Goal: Task Accomplishment & Management: Use online tool/utility

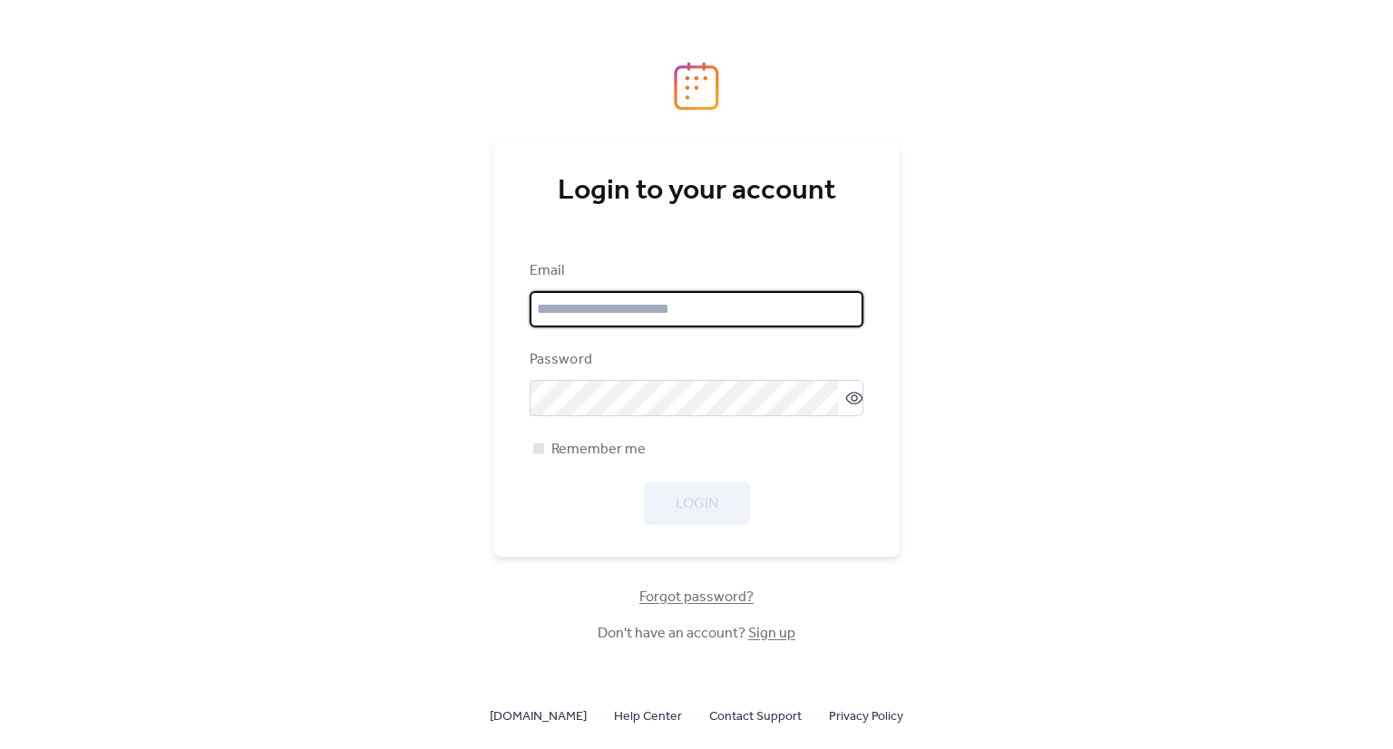
type input "**********"
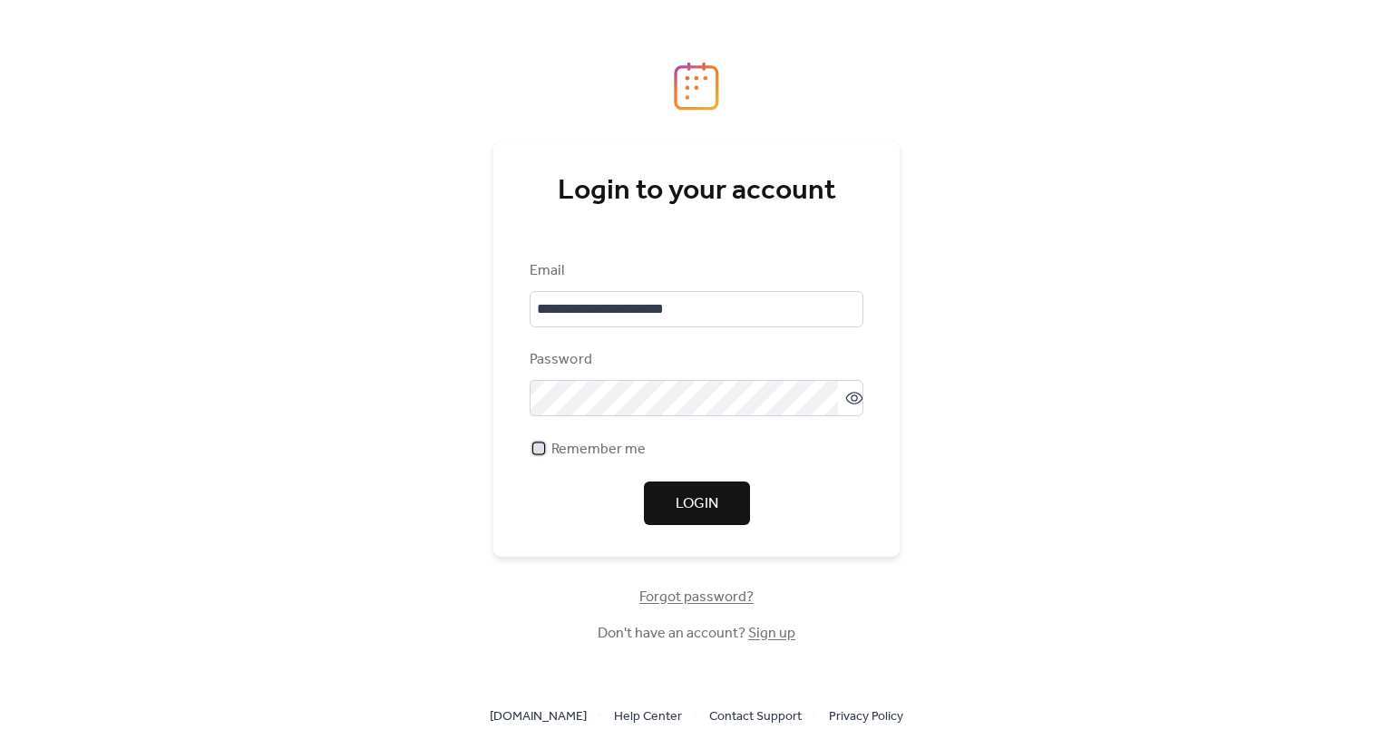
click at [541, 448] on div at bounding box center [538, 448] width 11 height 11
click at [708, 505] on span "Login" at bounding box center [697, 505] width 43 height 22
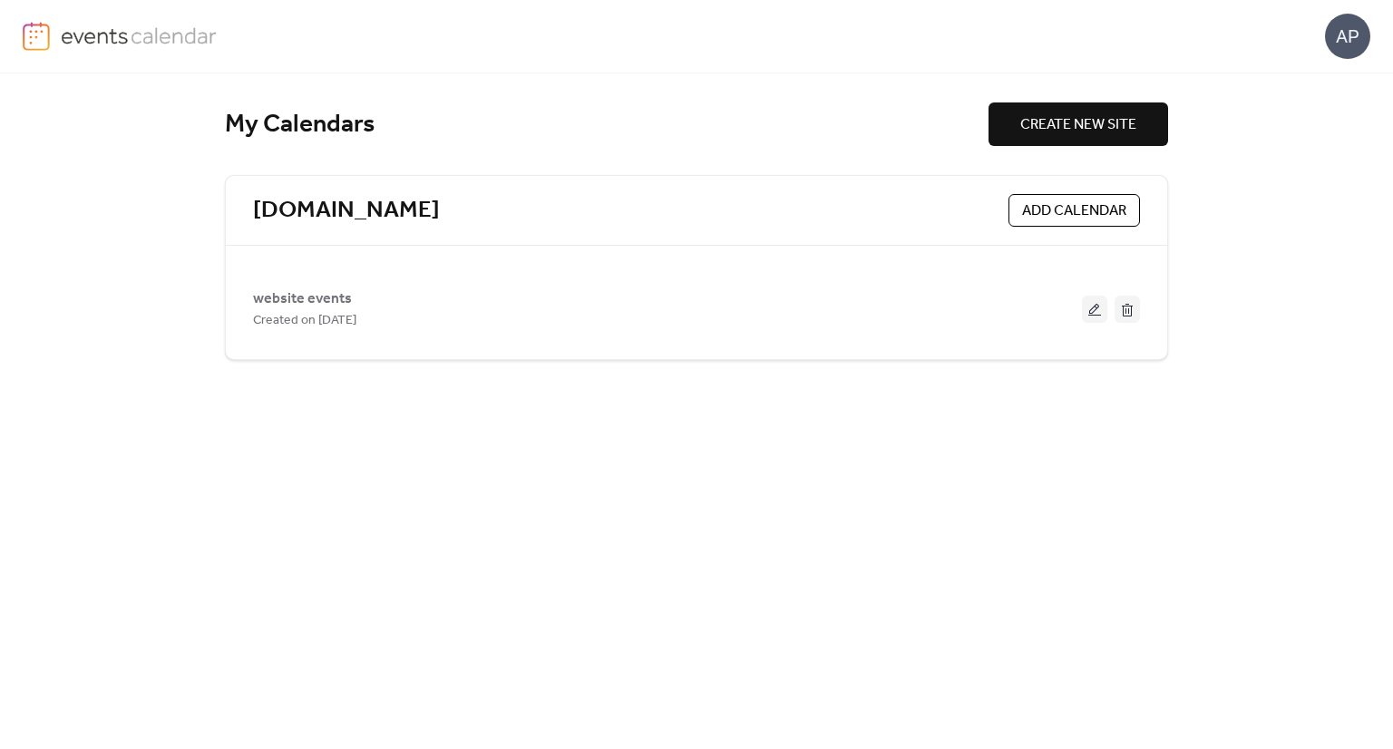
click at [269, 288] on span "website events" at bounding box center [302, 299] width 99 height 22
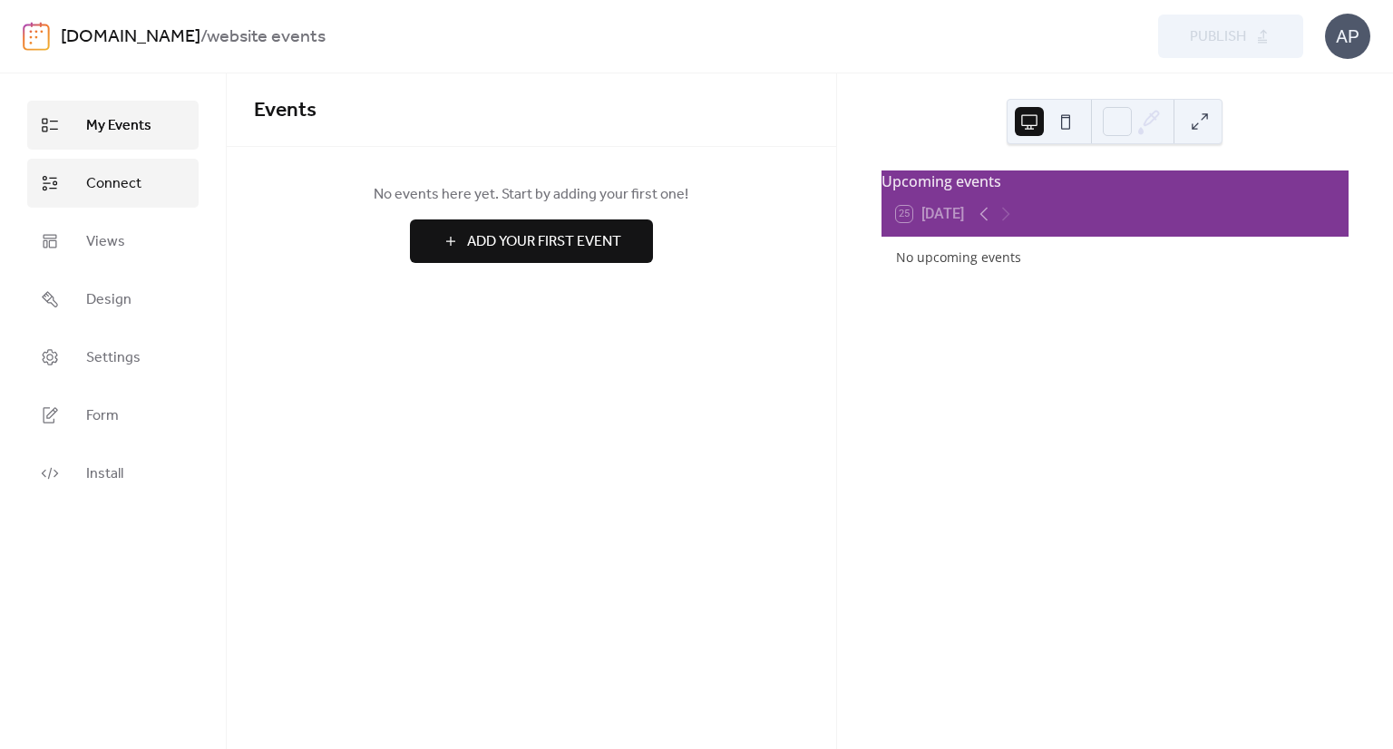
click at [103, 188] on span "Connect" at bounding box center [113, 184] width 55 height 22
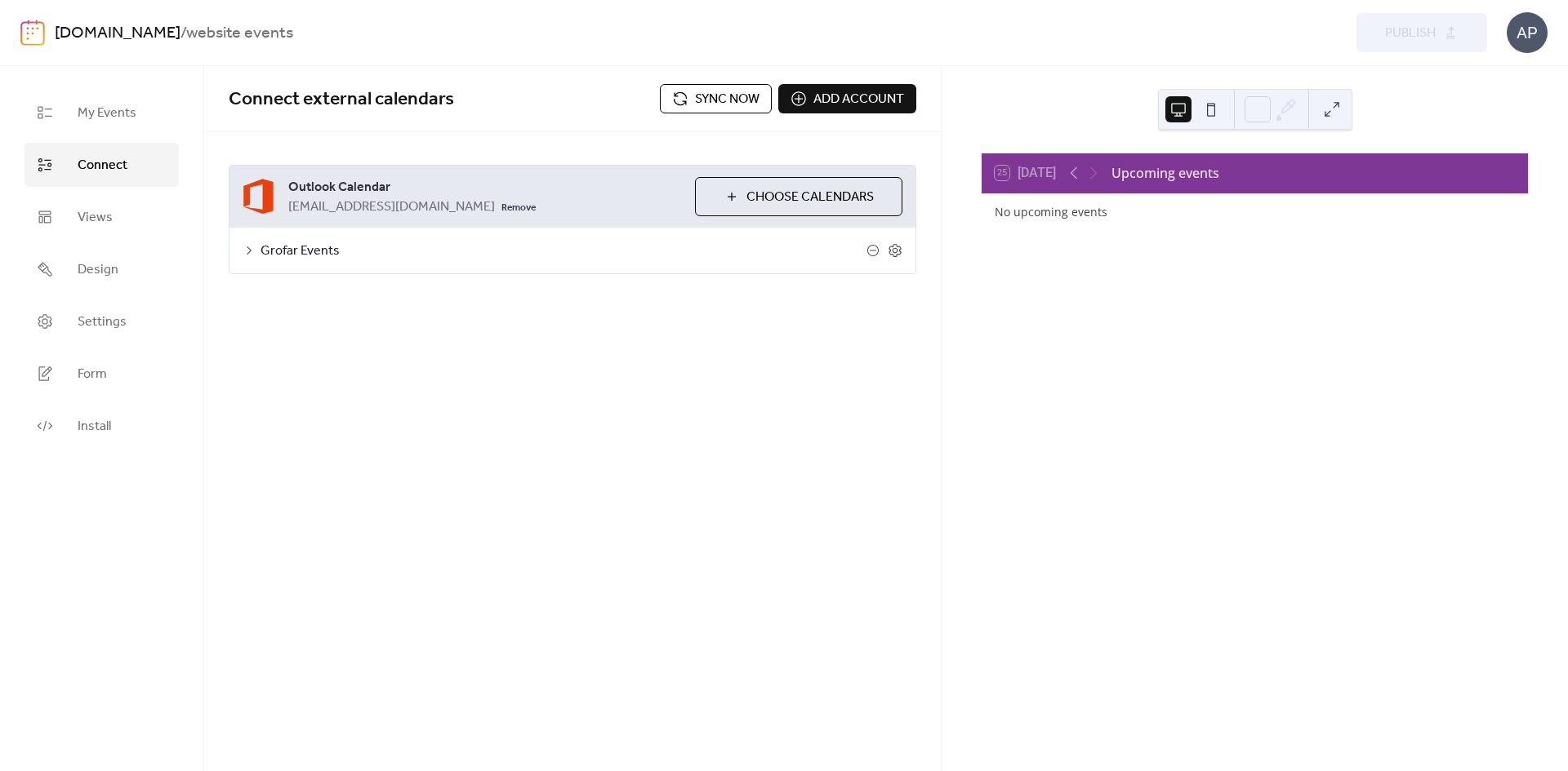
click at [689, 95] on button "Sync now" at bounding box center [716, 98] width 112 height 30
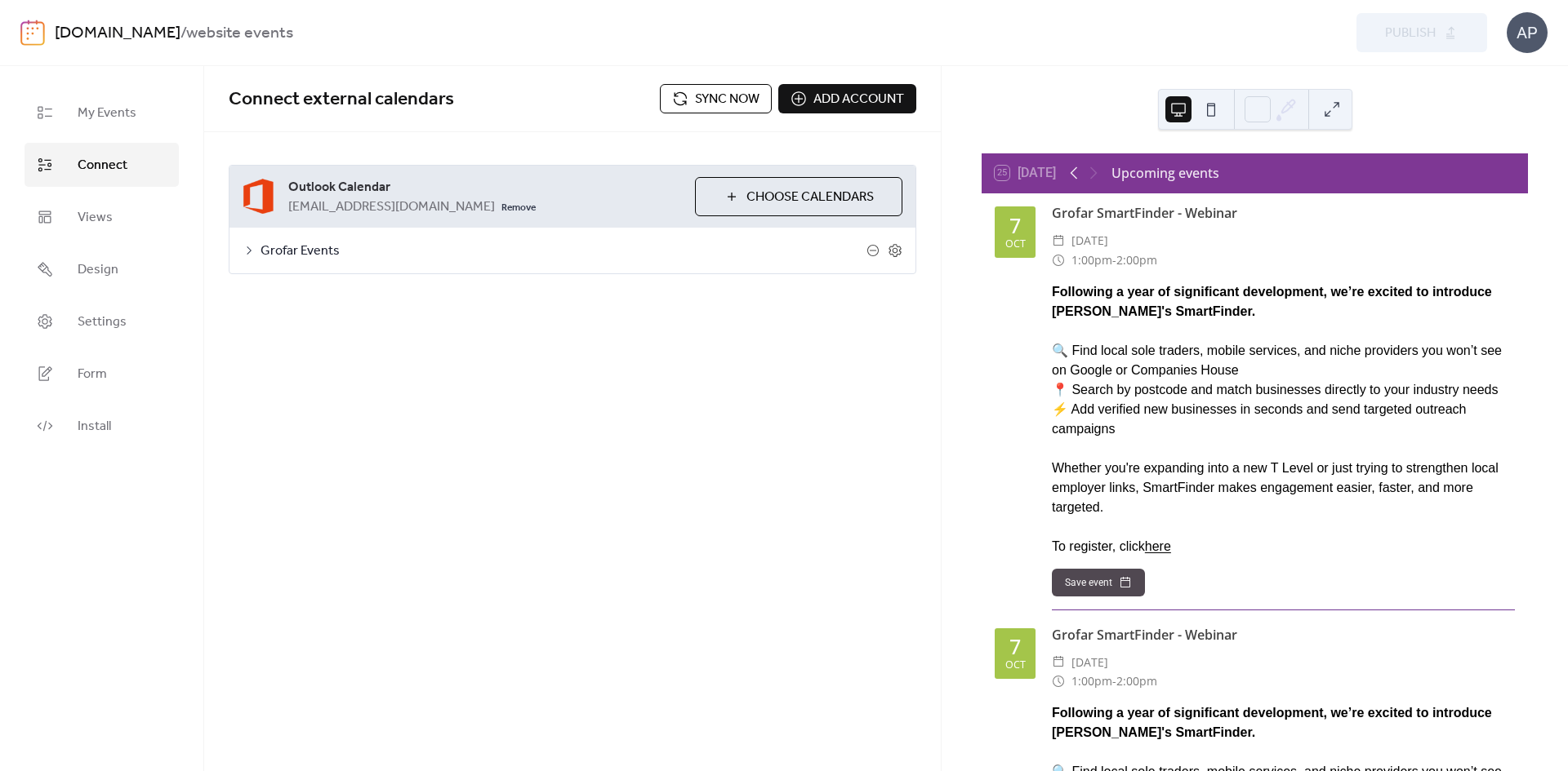
click at [1078, 172] on icon at bounding box center [1074, 173] width 20 height 20
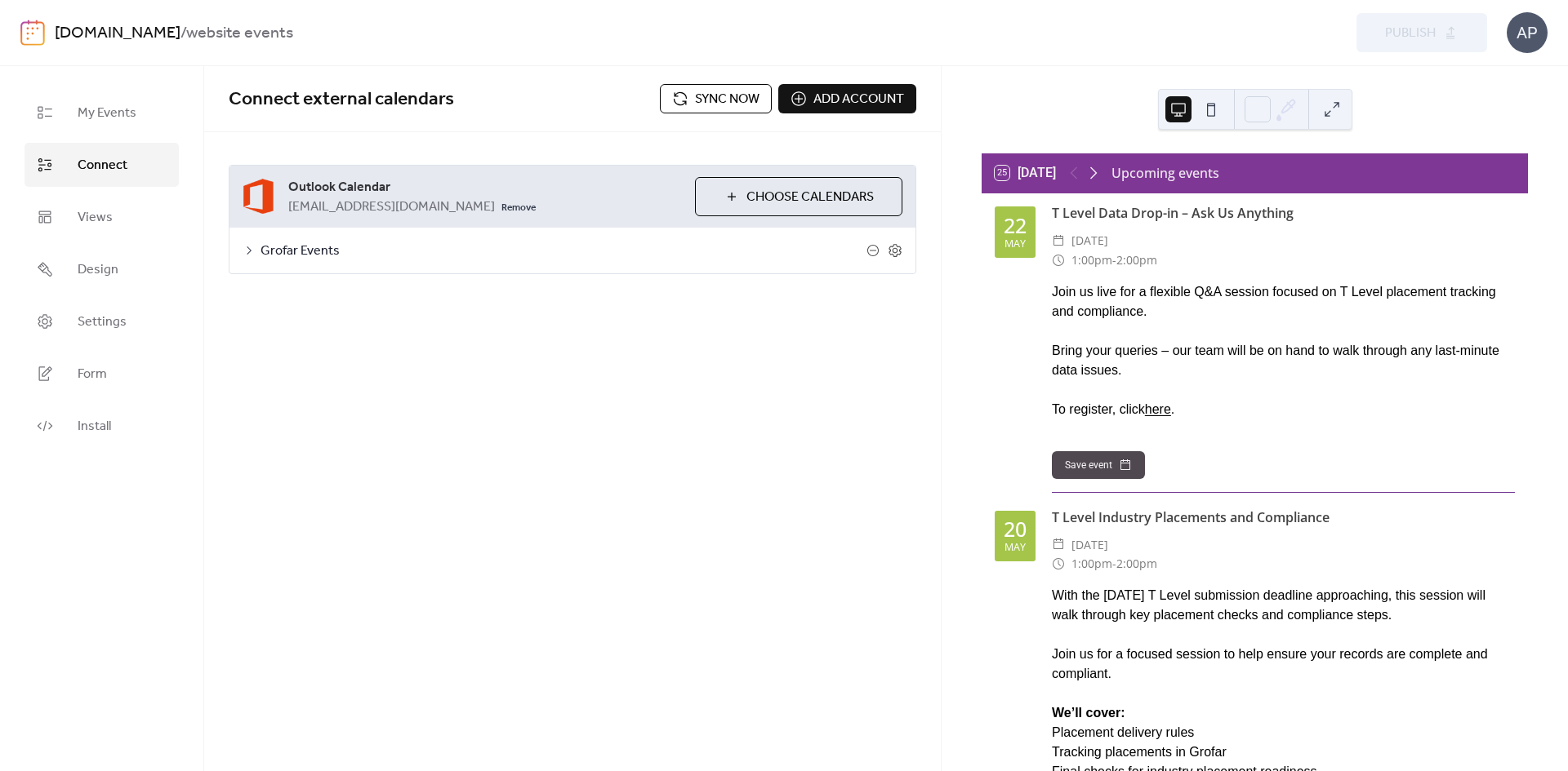
click at [1097, 173] on icon at bounding box center [1094, 173] width 20 height 20
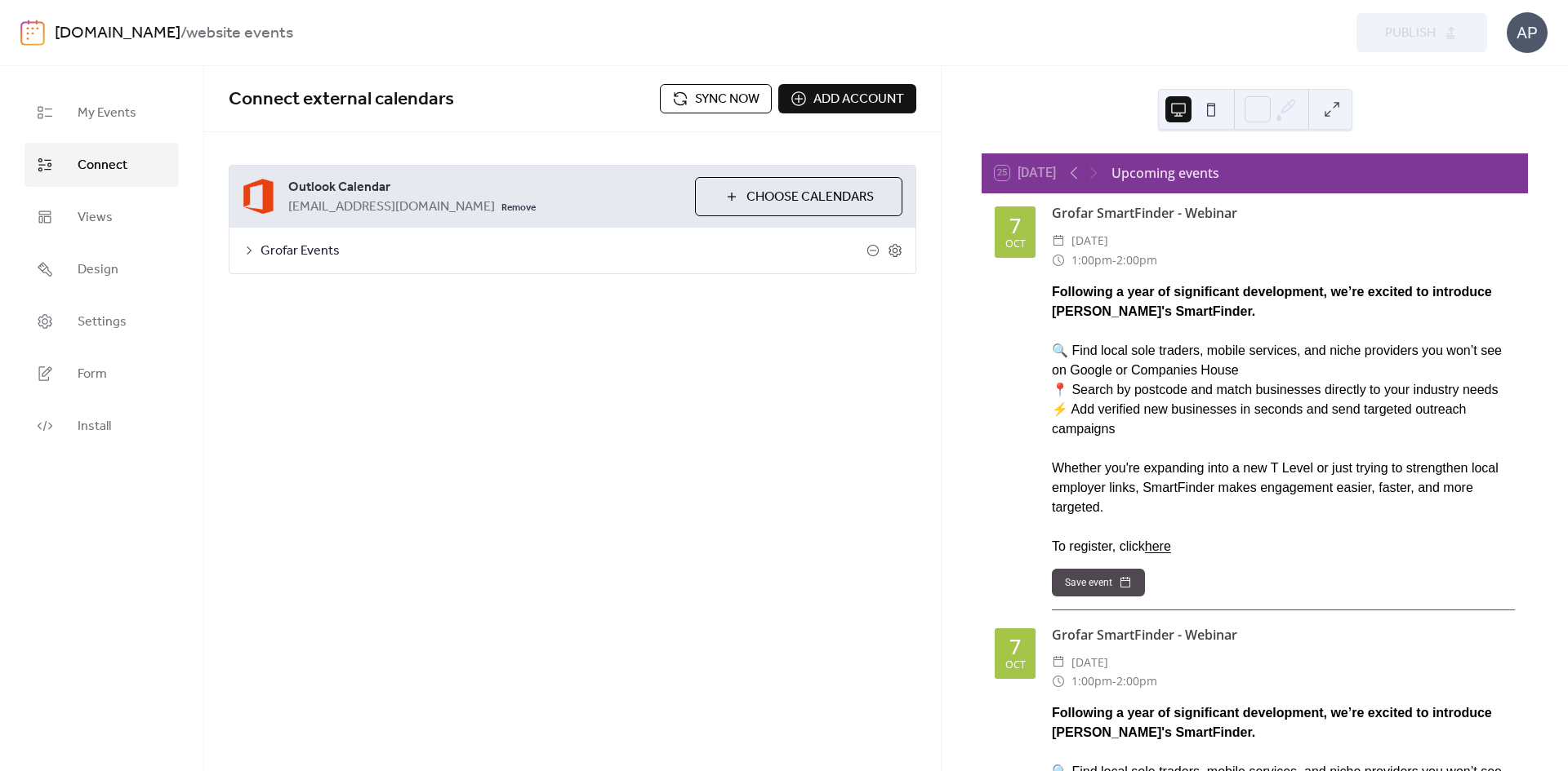
click at [260, 242] on span "Grofar Events" at bounding box center [563, 252] width 606 height 20
click at [896, 251] on icon at bounding box center [895, 250] width 14 height 14
click at [114, 115] on span "My Events" at bounding box center [106, 113] width 59 height 20
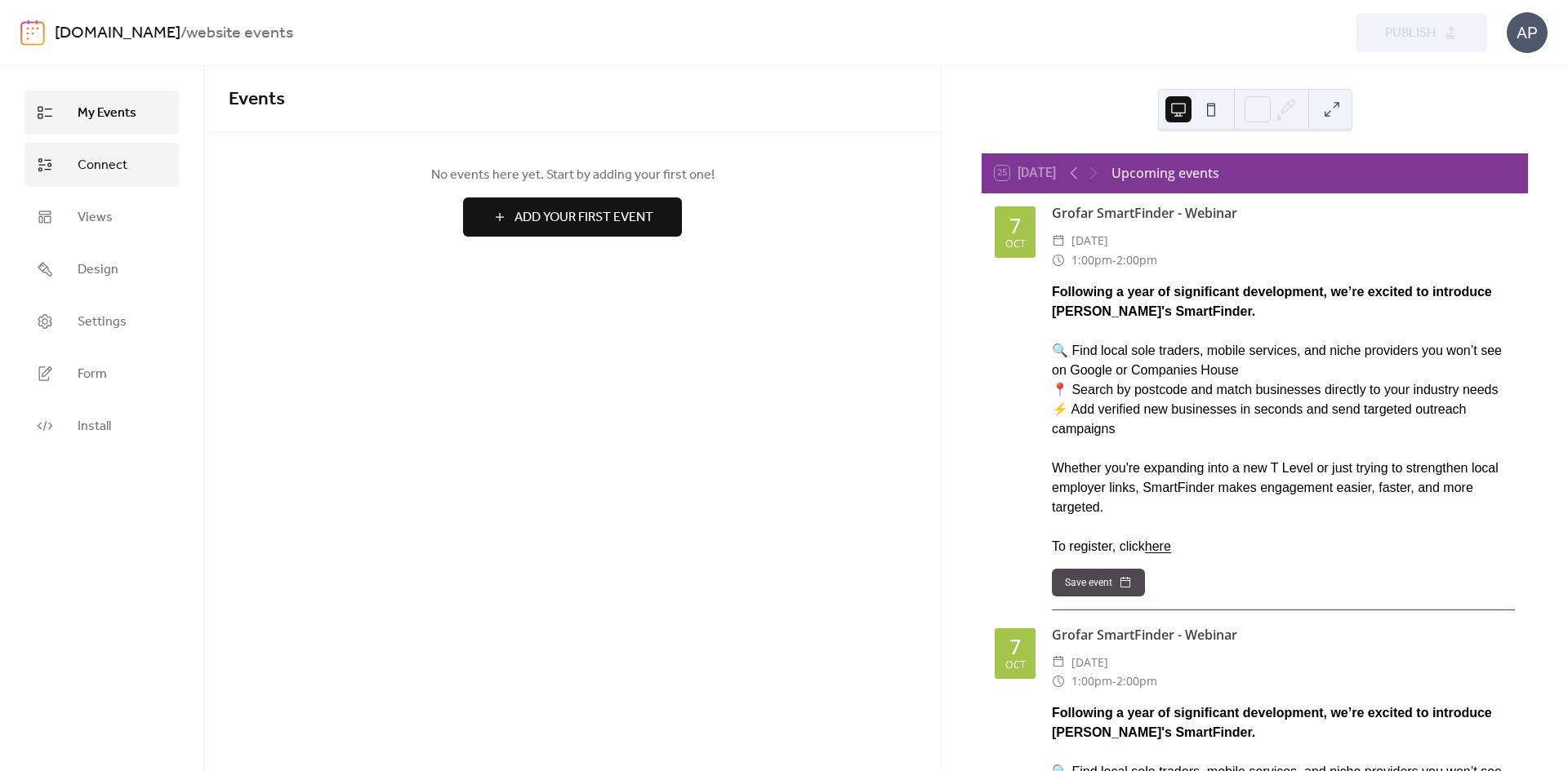
click at [115, 161] on span "Connect" at bounding box center [102, 166] width 50 height 20
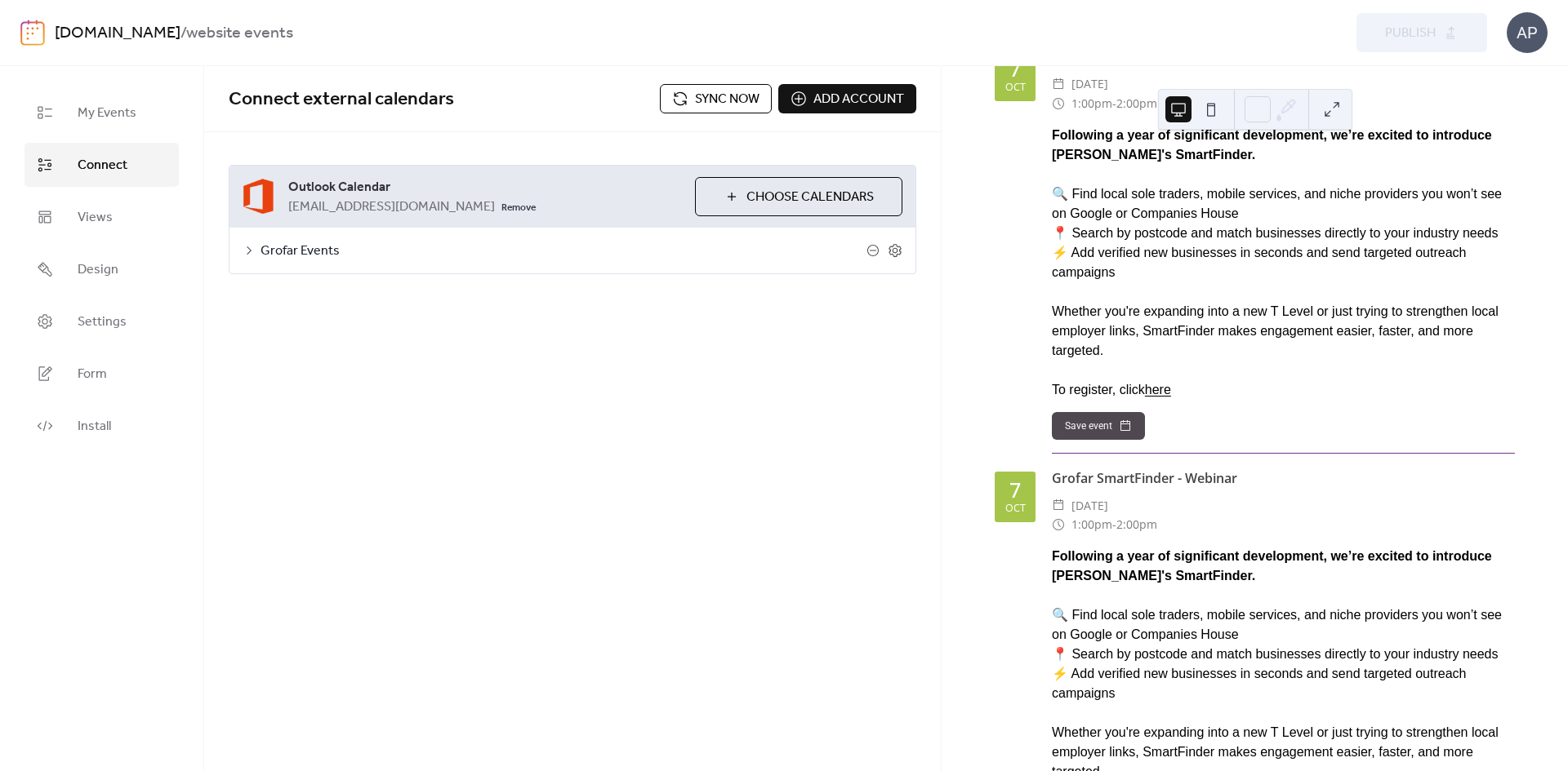
scroll to position [163, 0]
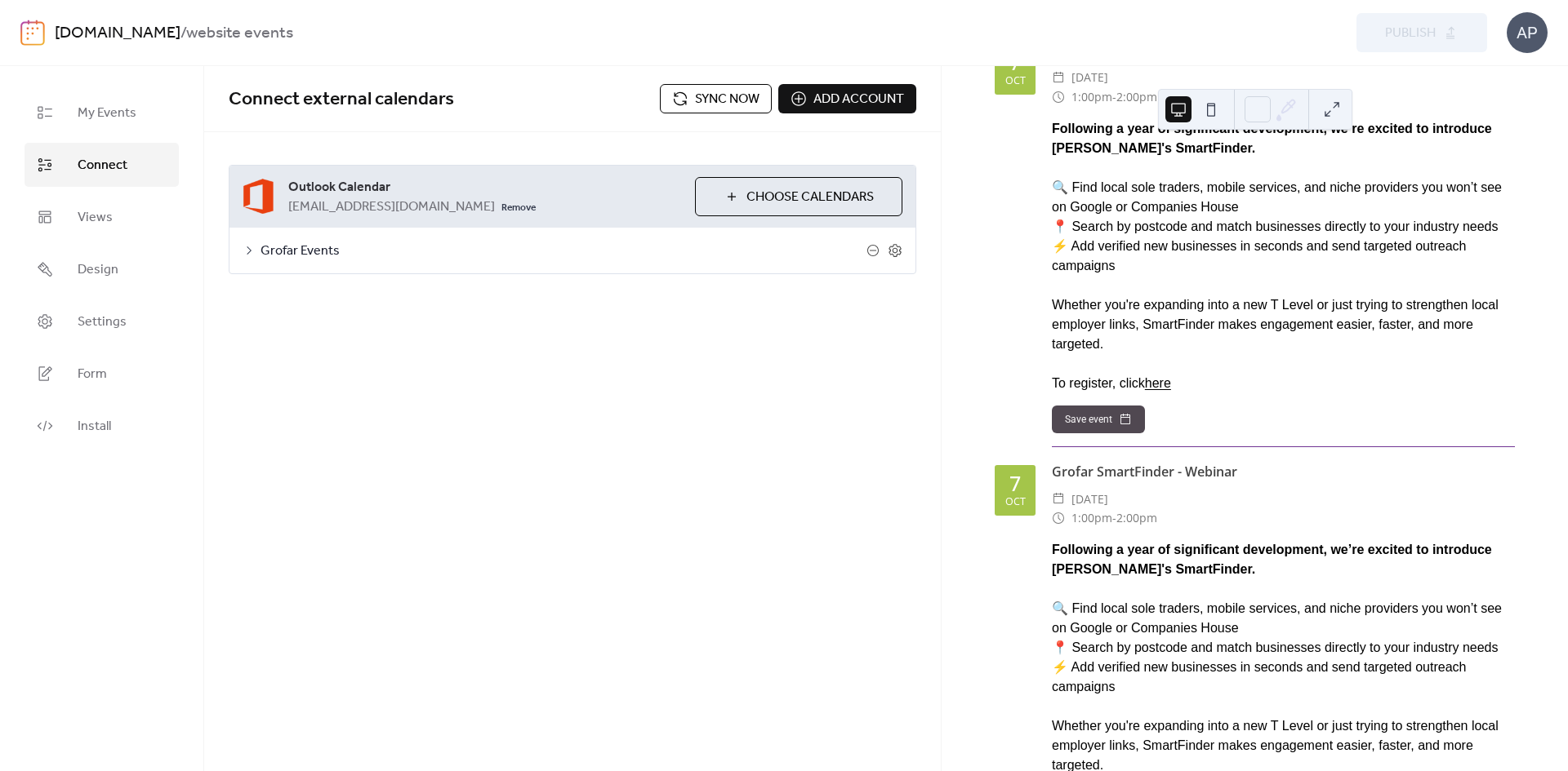
click at [717, 94] on span "Sync now" at bounding box center [727, 100] width 65 height 20
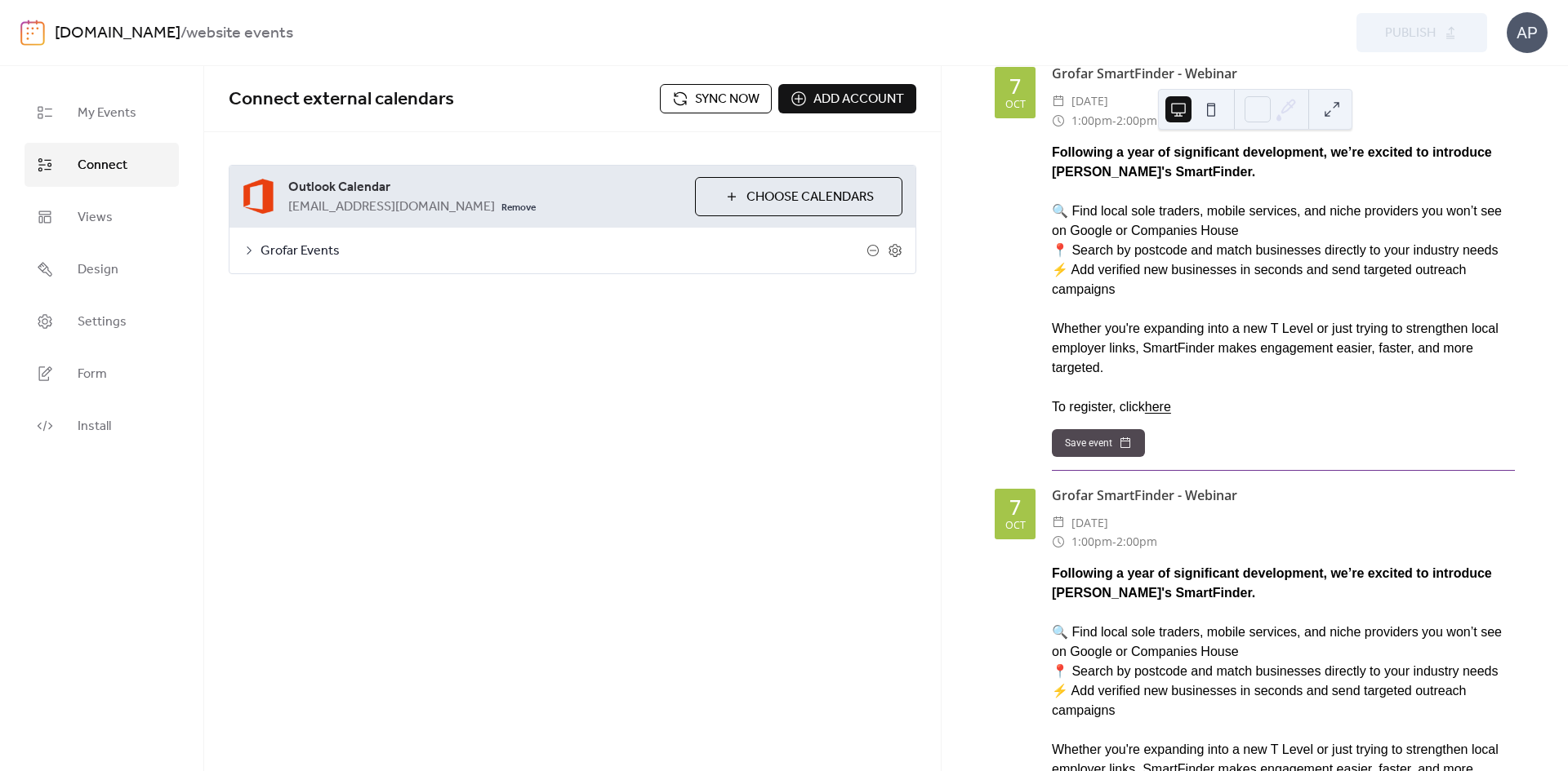
scroll to position [0, 0]
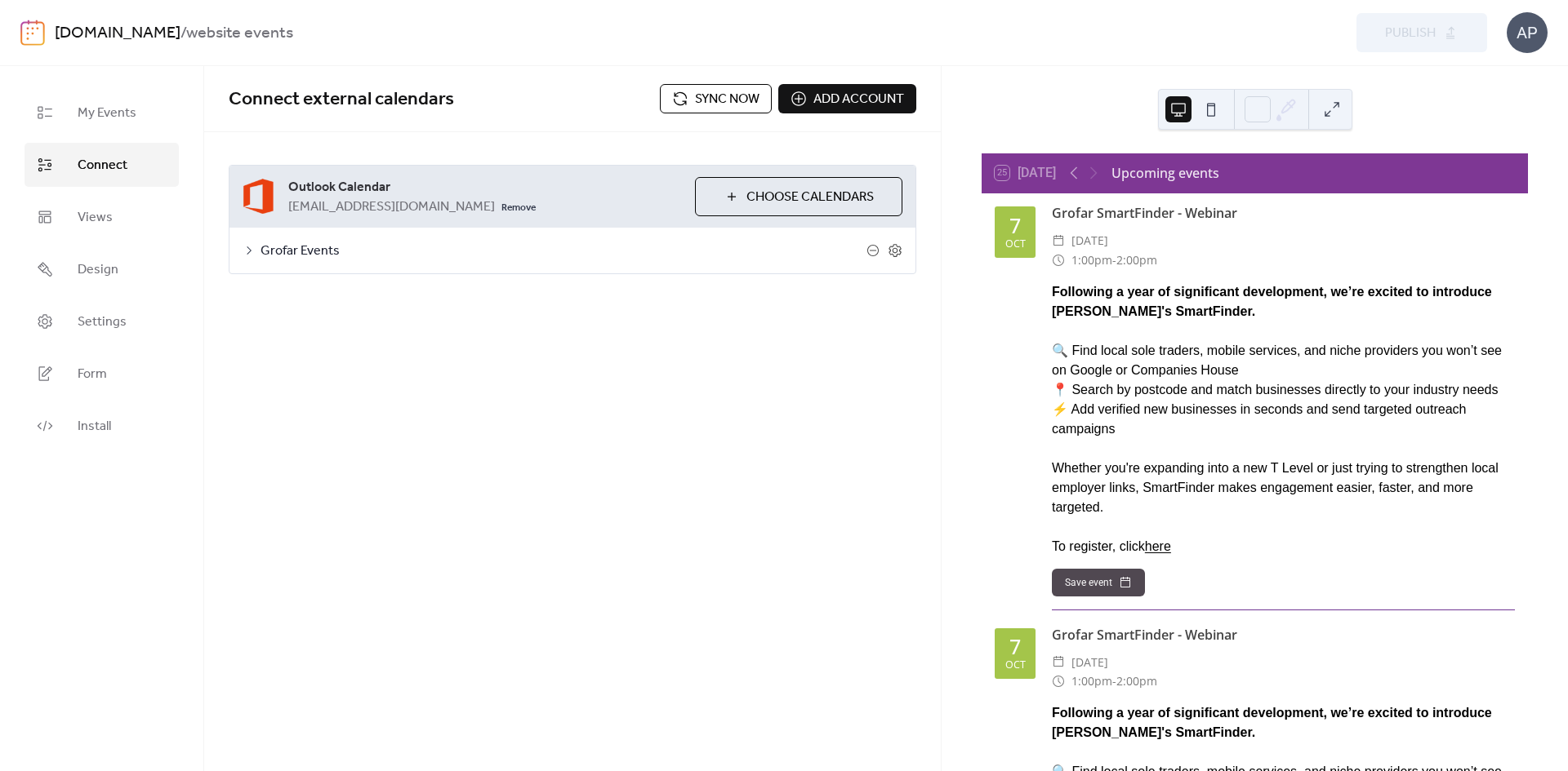
click at [662, 95] on button "Sync now" at bounding box center [716, 98] width 112 height 30
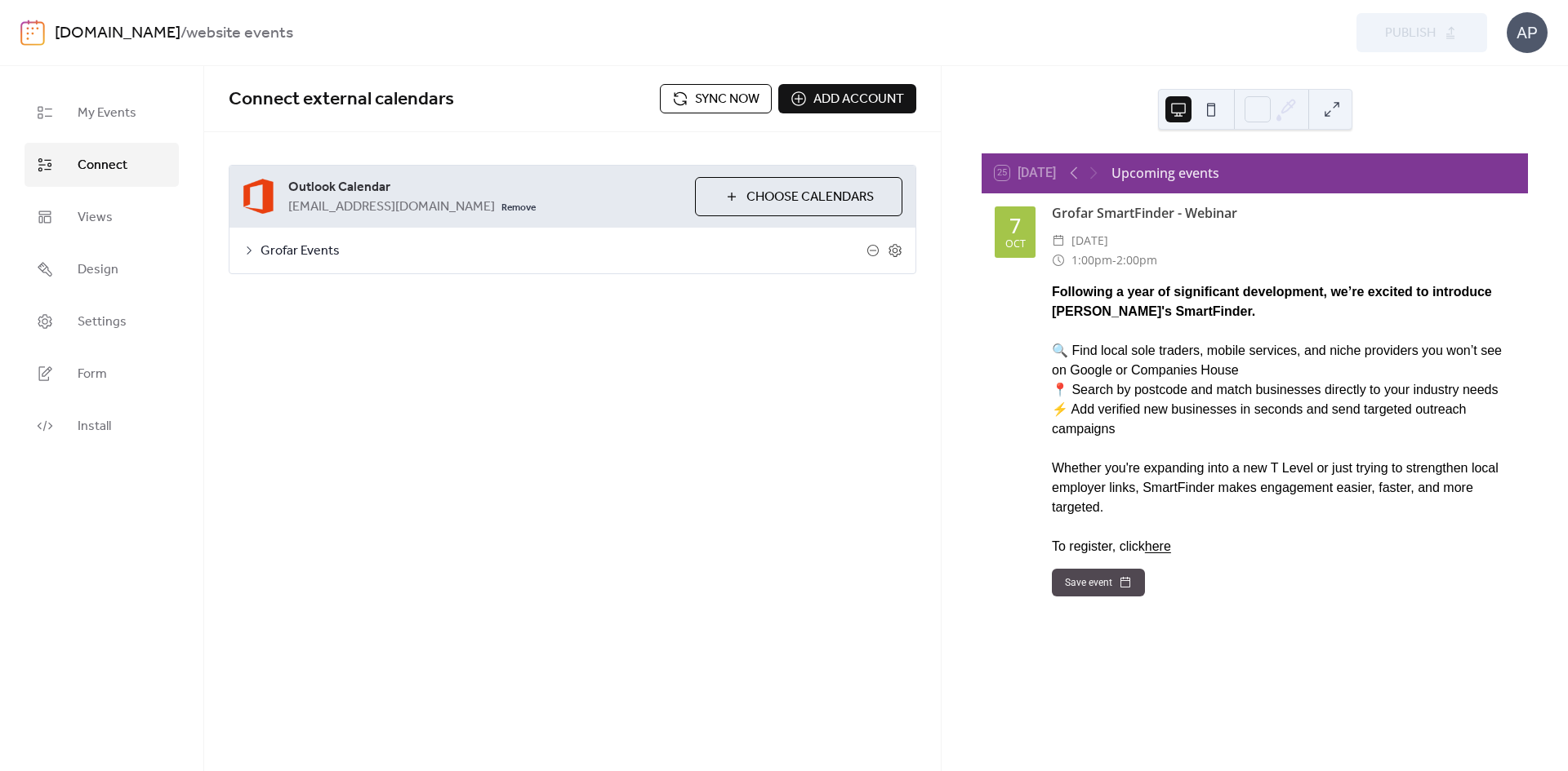
click at [689, 94] on button "Sync now" at bounding box center [716, 98] width 112 height 30
drag, startPoint x: 1104, startPoint y: 624, endPoint x: 1099, endPoint y: 463, distance: 161.1
click at [1104, 622] on div "25 [DATE] Upcoming events [DATE] Grofar SmartFinder - Webinar ​ [DATE] ​ 1:00pm…" at bounding box center [1255, 418] width 626 height 705
click at [1208, 117] on button at bounding box center [1211, 109] width 26 height 26
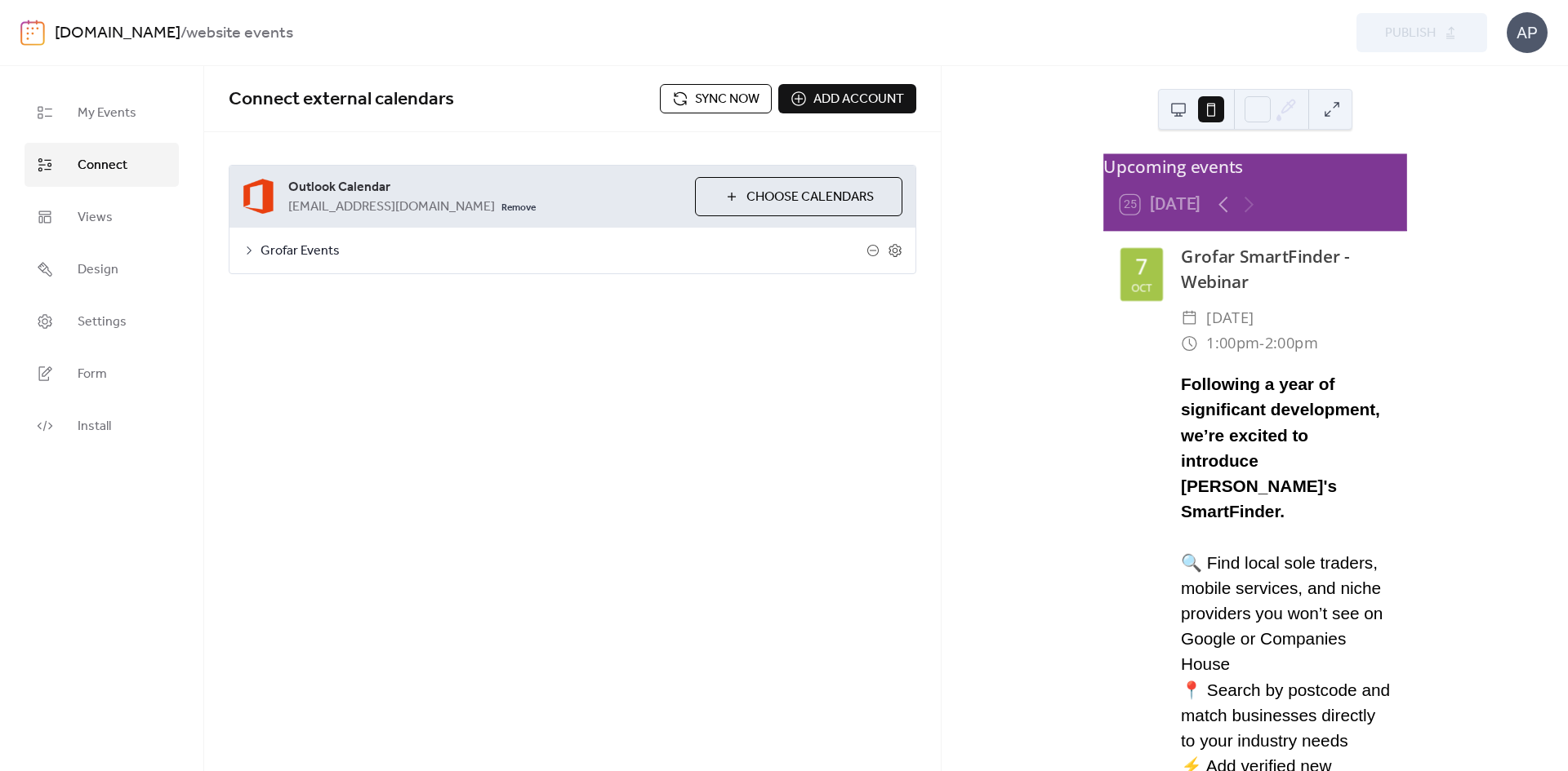
click at [274, 256] on span "Grofar Events" at bounding box center [563, 252] width 606 height 20
click at [274, 249] on span "Grofar Events" at bounding box center [563, 252] width 606 height 20
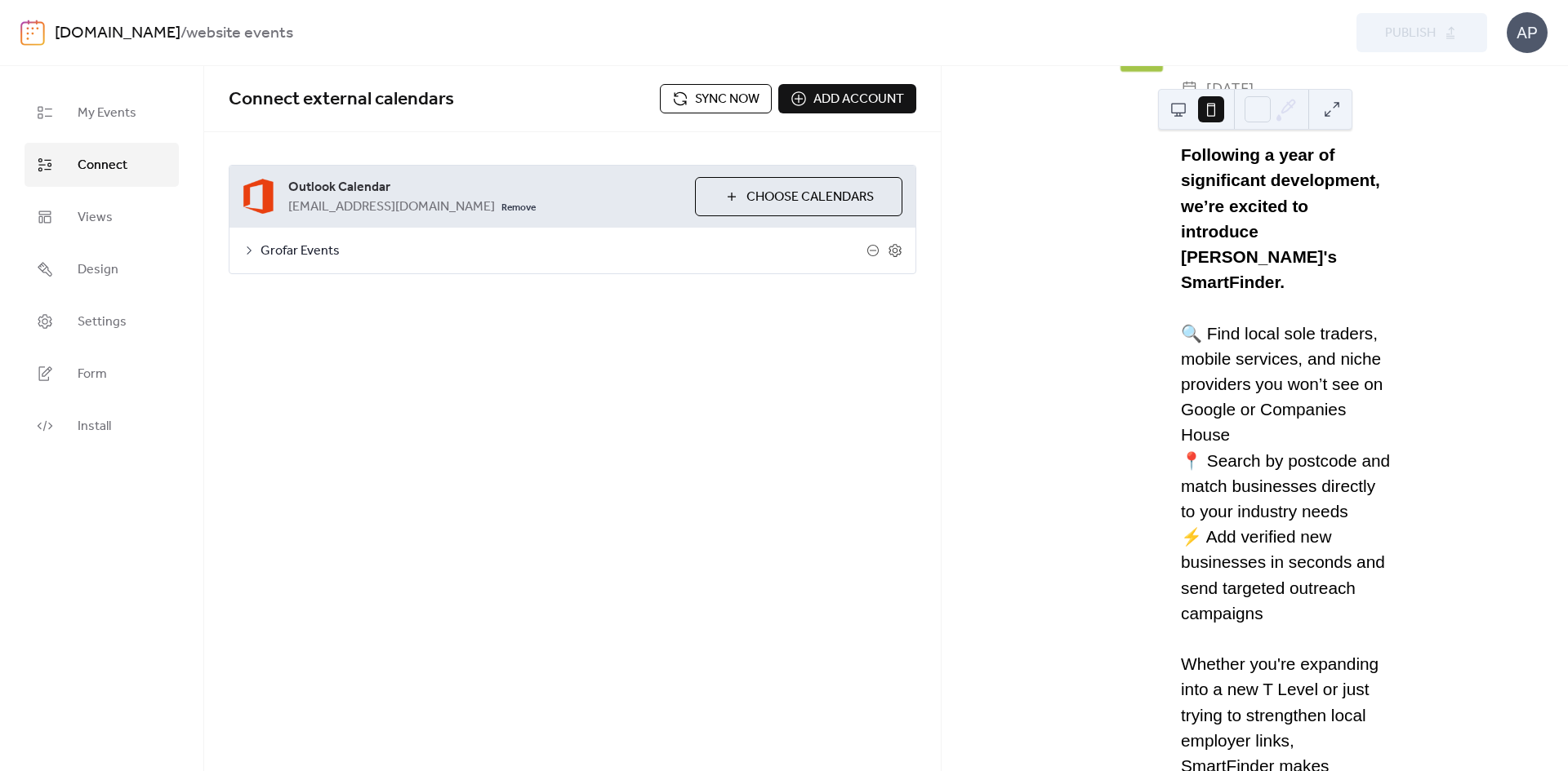
scroll to position [8, 0]
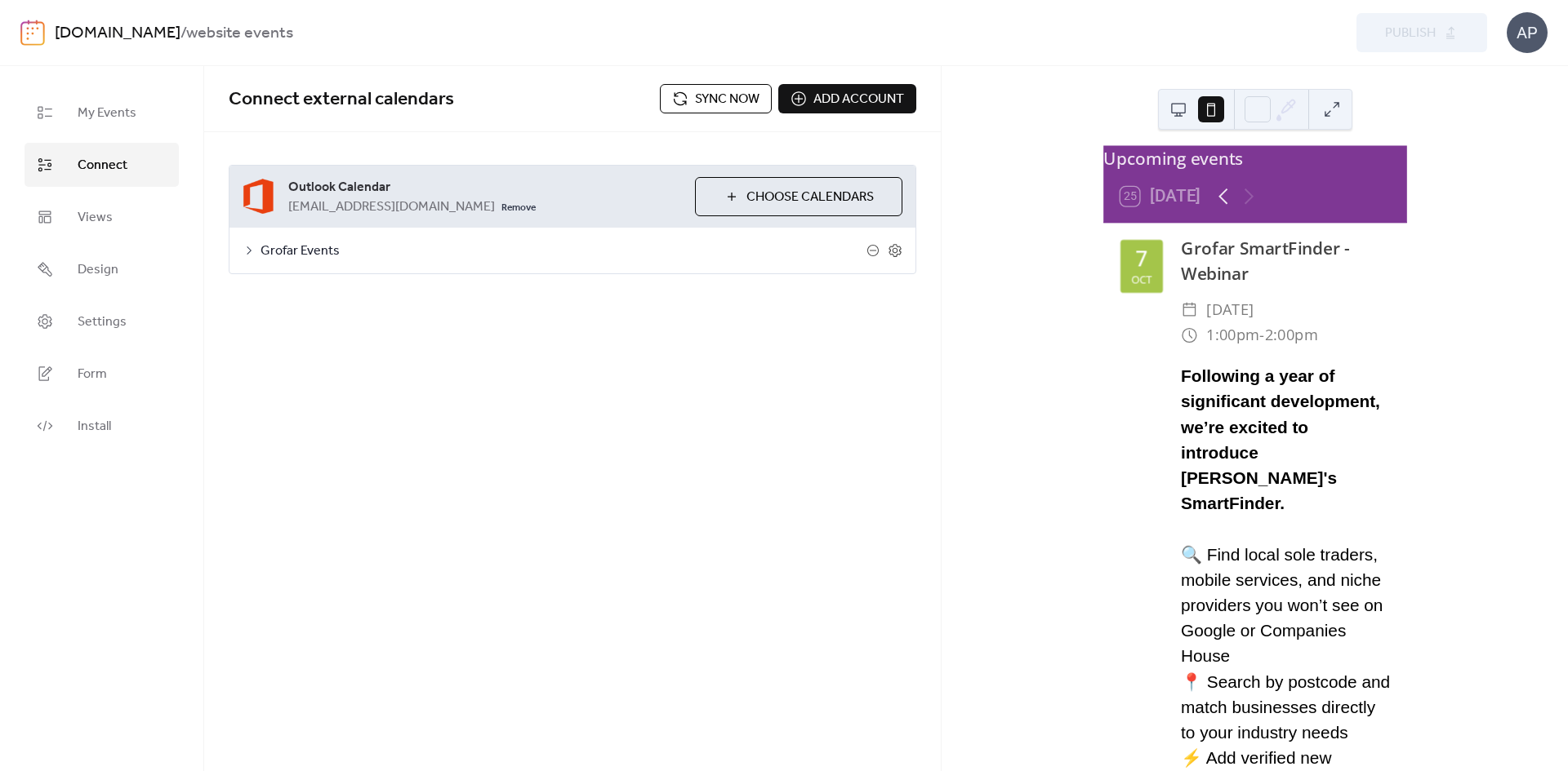
click at [1219, 207] on icon at bounding box center [1222, 196] width 25 height 25
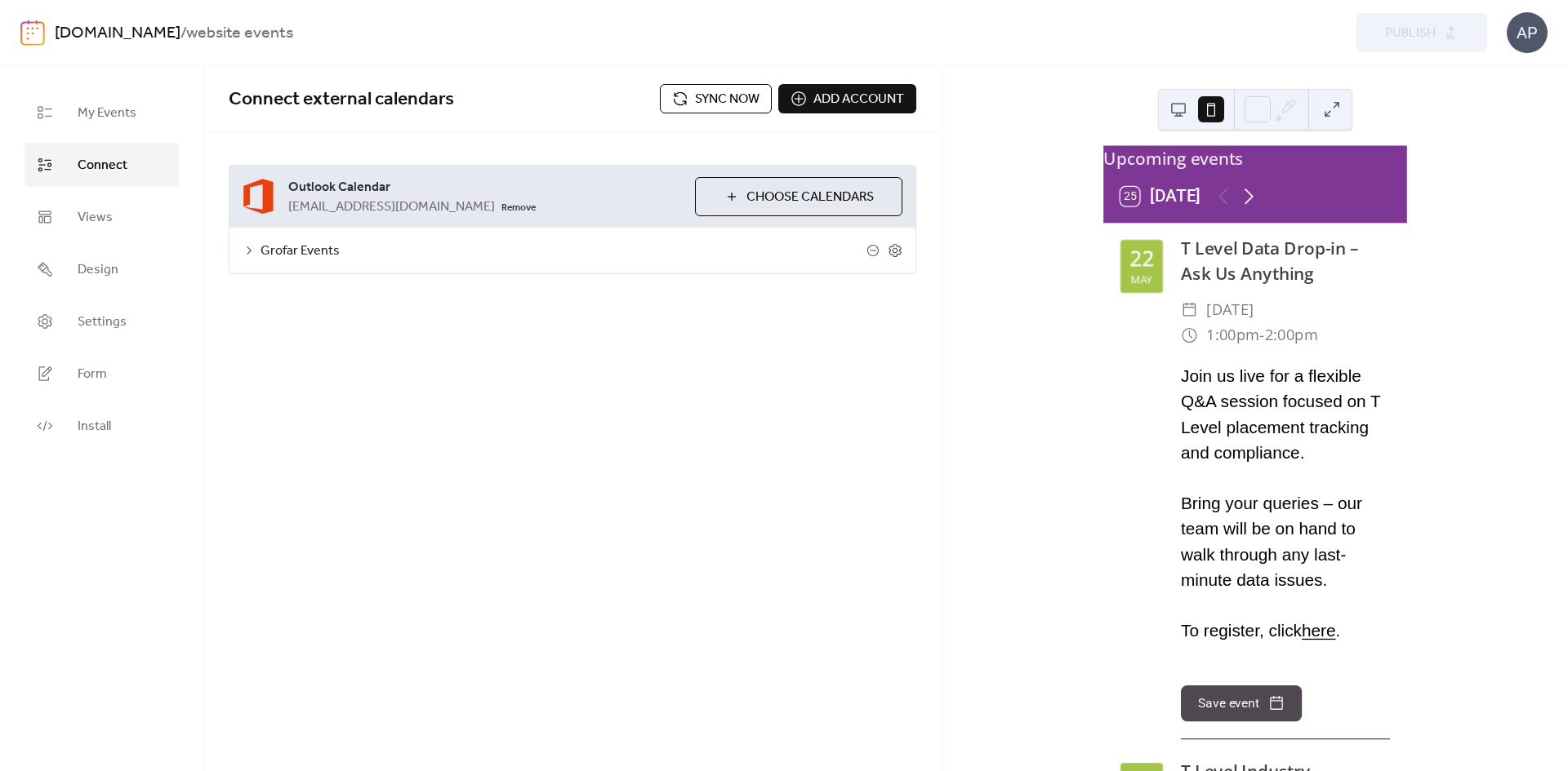
click at [1249, 207] on icon at bounding box center [1248, 196] width 25 height 25
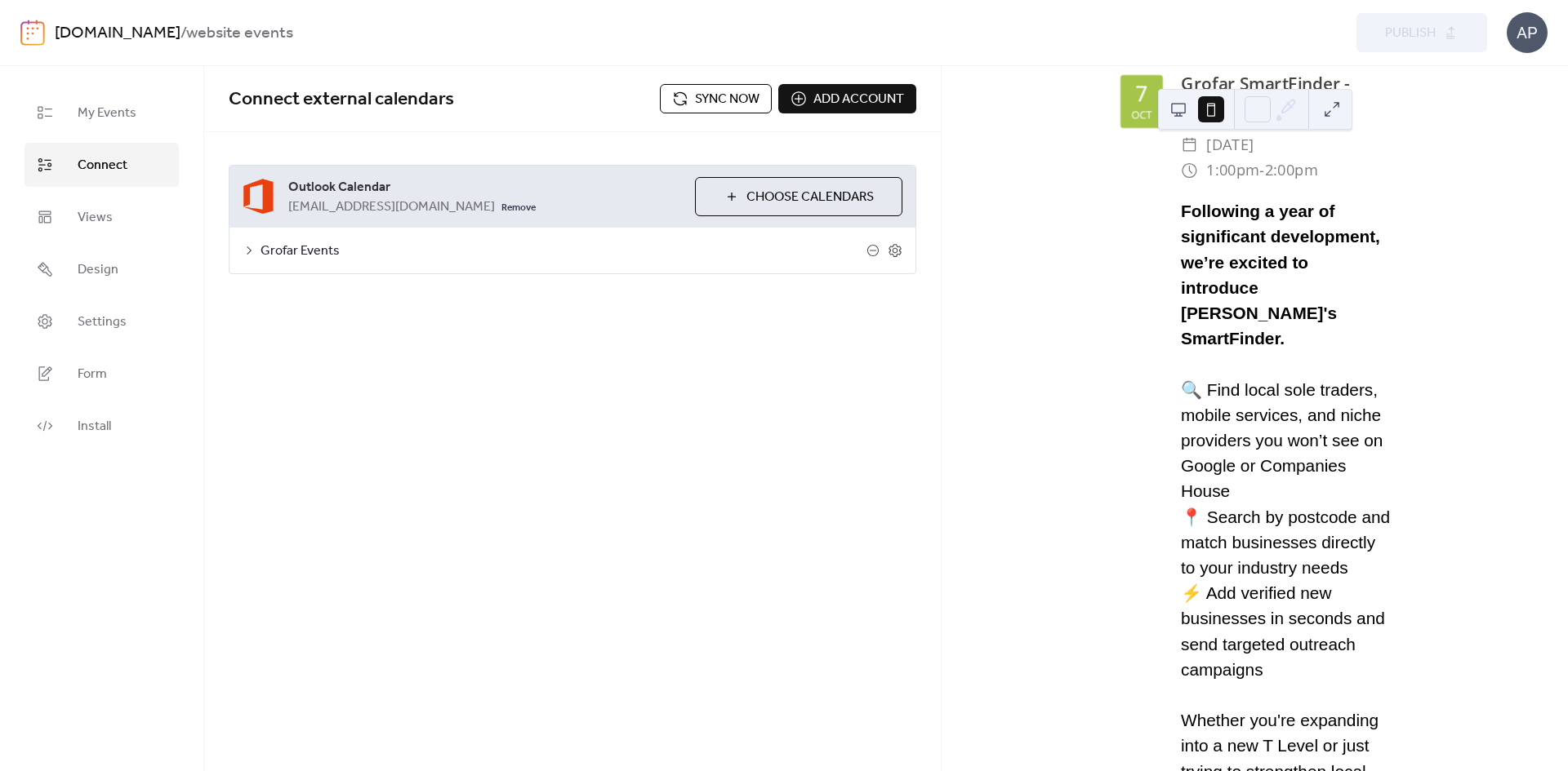
scroll to position [172, 0]
click at [113, 207] on link "Views" at bounding box center [101, 217] width 154 height 44
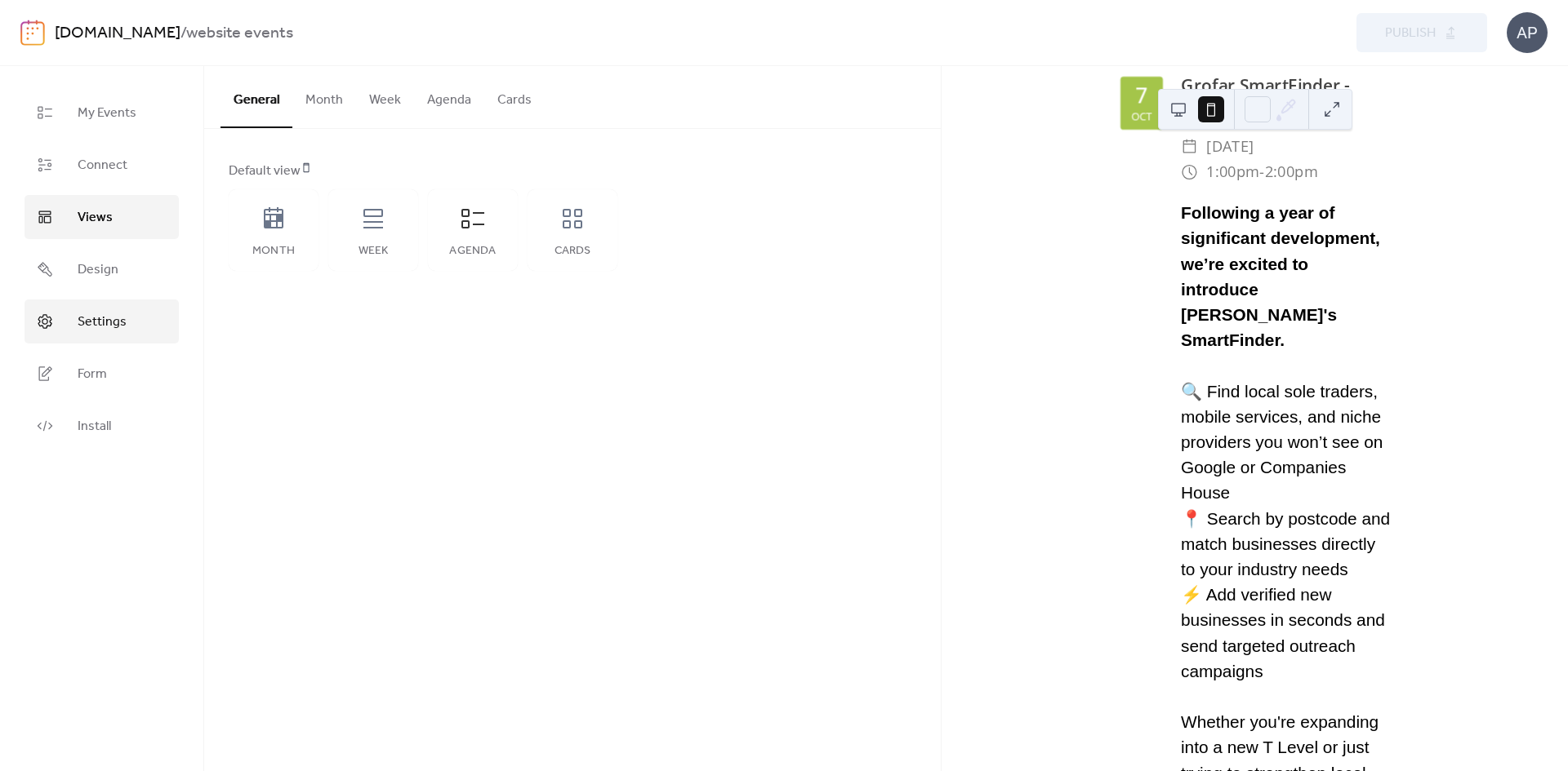
click at [112, 330] on span "Settings" at bounding box center [102, 322] width 49 height 20
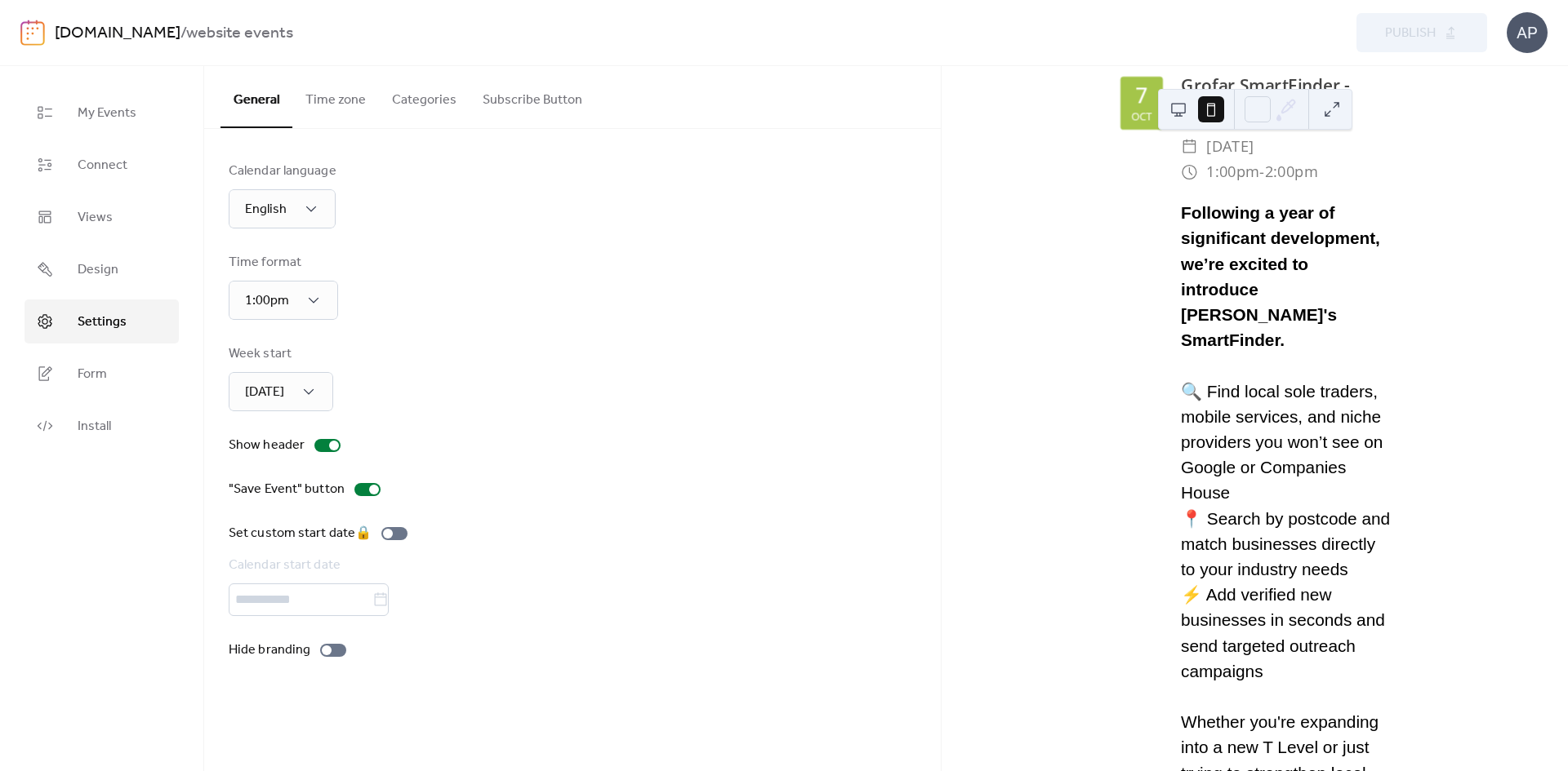
click at [106, 34] on link "[DOMAIN_NAME]" at bounding box center [118, 33] width 126 height 31
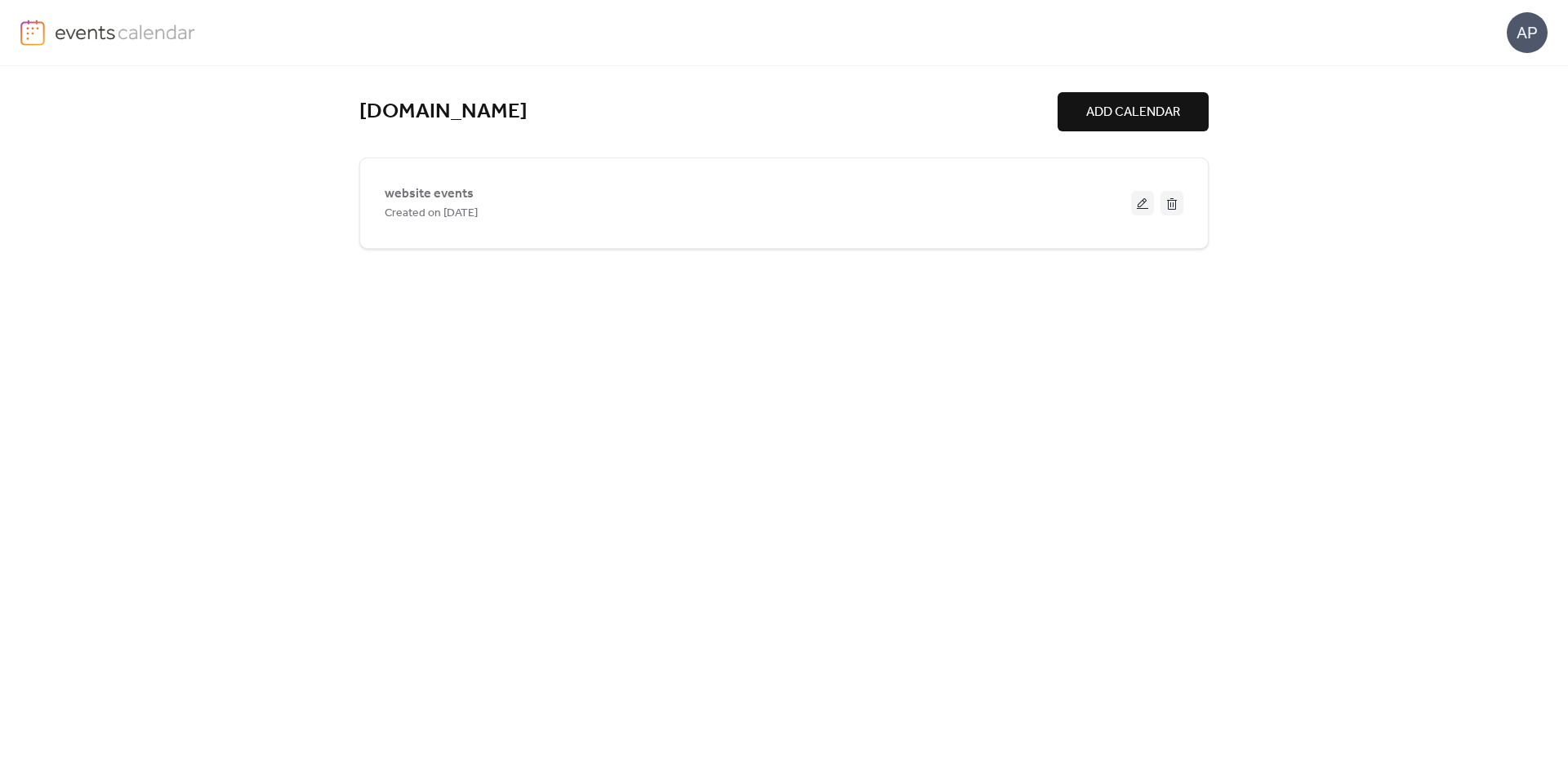
click at [401, 191] on span "website events" at bounding box center [428, 194] width 89 height 20
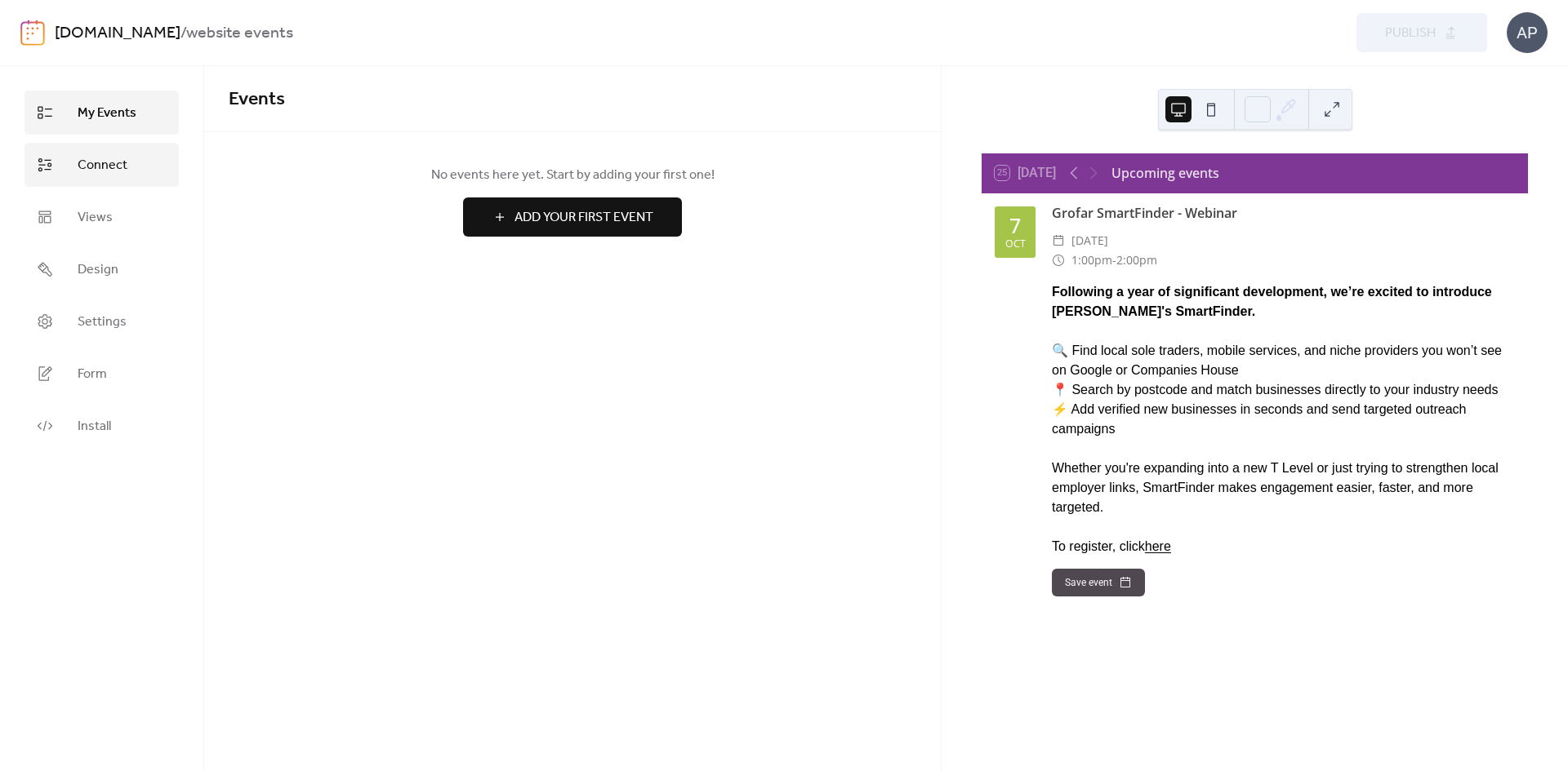
click at [104, 173] on span "Connect" at bounding box center [102, 166] width 50 height 20
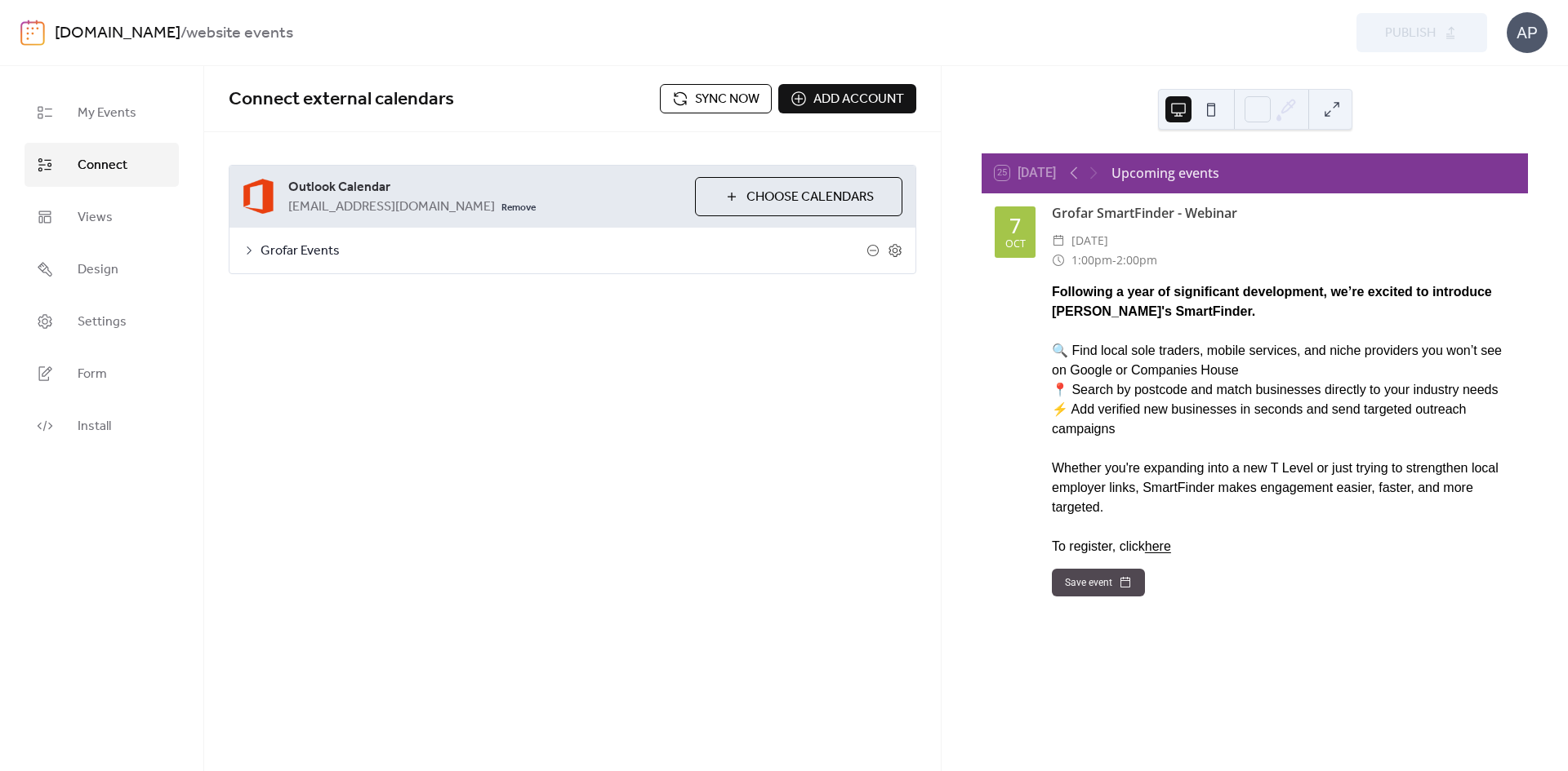
click at [245, 247] on icon at bounding box center [248, 250] width 14 height 13
